Goal: Task Accomplishment & Management: Use online tool/utility

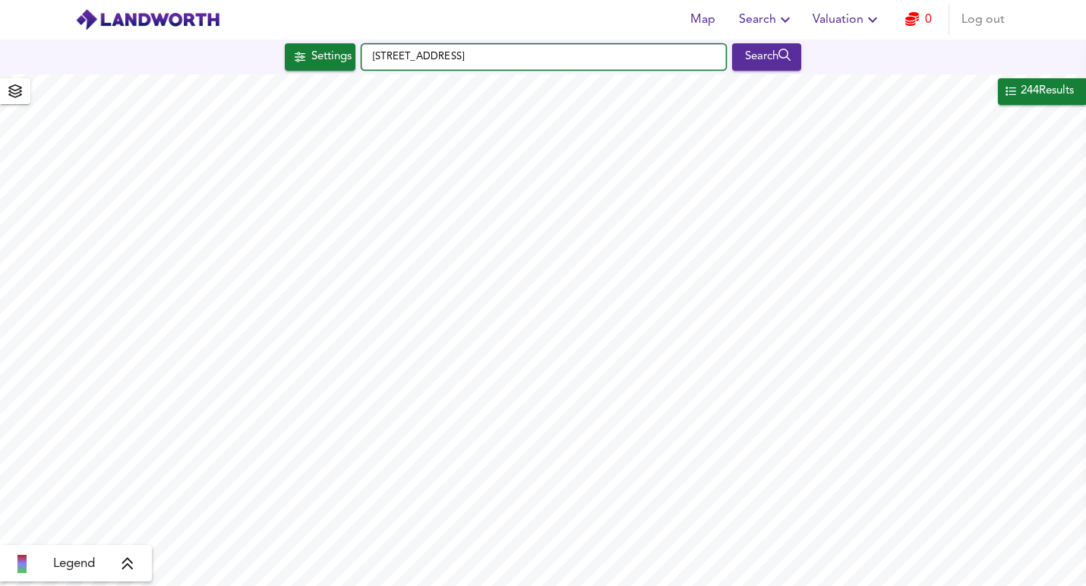
drag, startPoint x: 0, startPoint y: 0, endPoint x: 421, endPoint y: 59, distance: 424.9
click at [422, 59] on input "[STREET_ADDRESS]" at bounding box center [544, 57] width 365 height 26
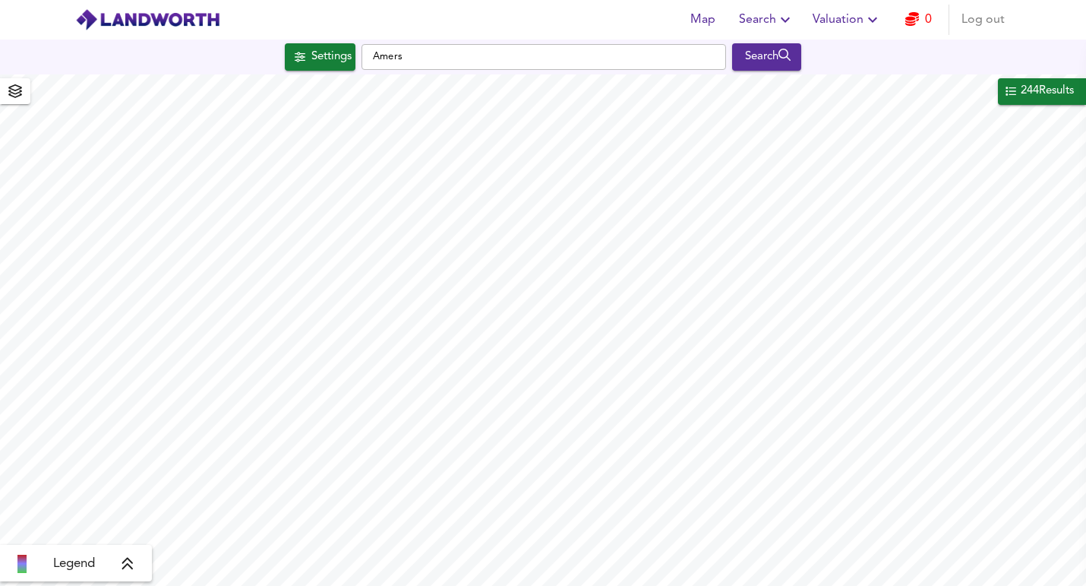
click at [404, 58] on input "[STREET_ADDRESS]" at bounding box center [544, 57] width 365 height 26
type input "A"
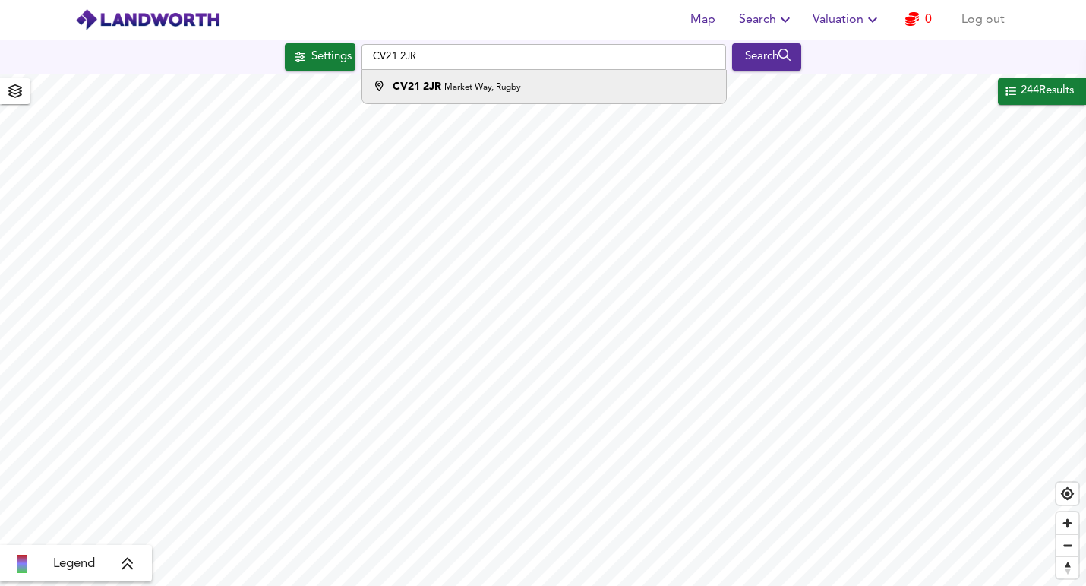
click at [486, 88] on small "Market Way, Rugby" at bounding box center [482, 87] width 77 height 9
type input "[STREET_ADDRESS]"
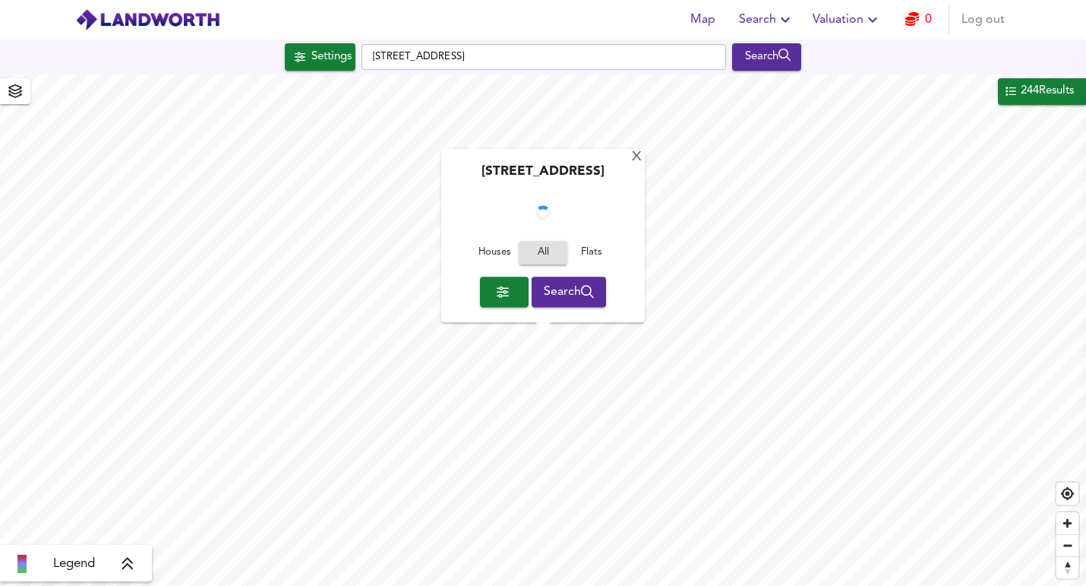
checkbox input "false"
checkbox input "true"
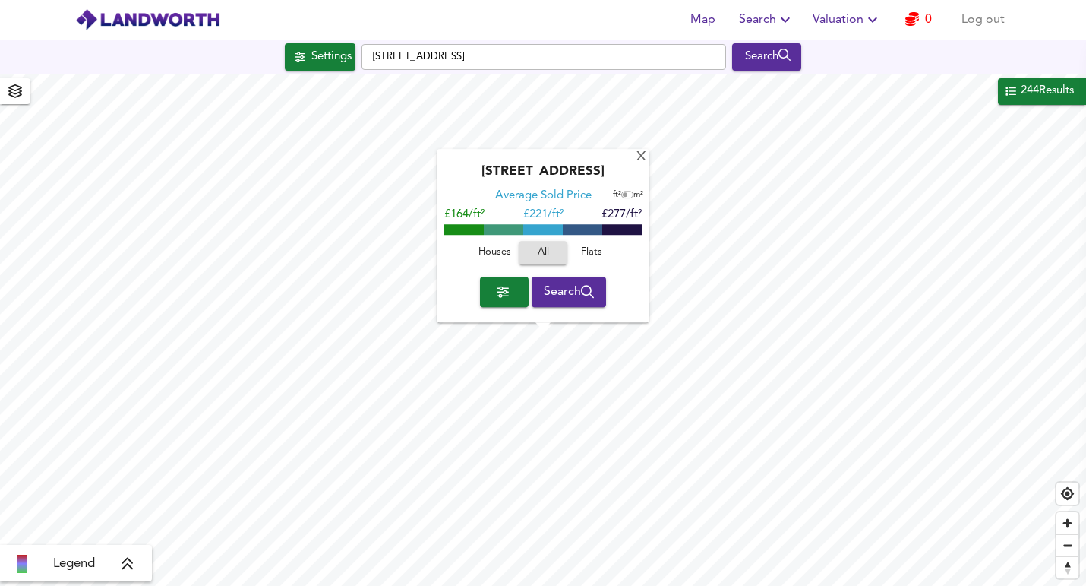
click at [595, 258] on span "Flats" at bounding box center [591, 253] width 41 height 17
